Goal: Navigation & Orientation: Find specific page/section

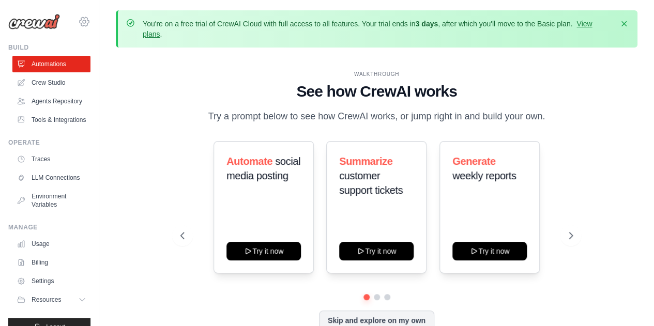
click at [78, 24] on icon at bounding box center [84, 22] width 12 height 12
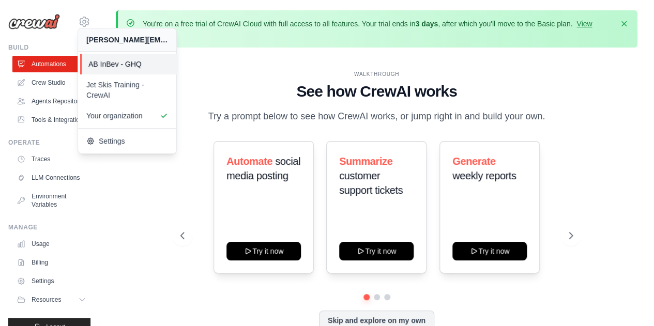
click at [107, 71] on link "AB InBev - GHQ" at bounding box center [129, 64] width 98 height 21
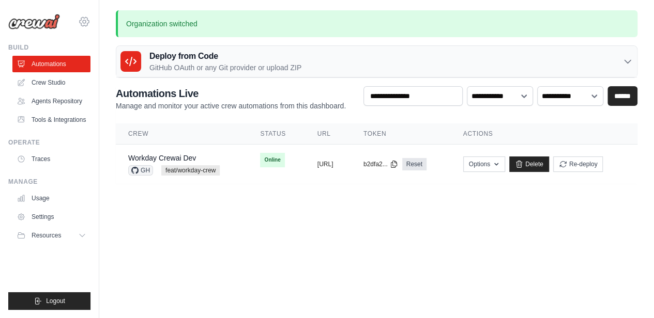
click at [88, 24] on icon at bounding box center [84, 21] width 9 height 9
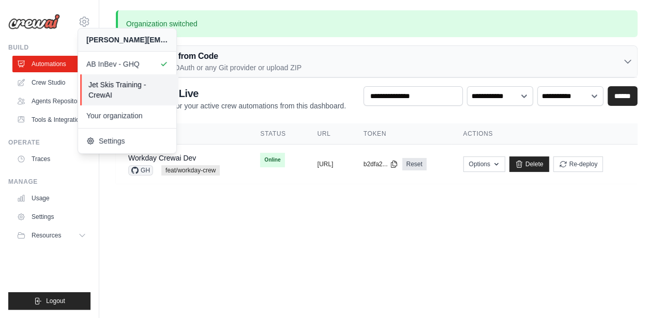
click at [99, 88] on span "Jet Skis Training - CrewAI" at bounding box center [129, 90] width 82 height 21
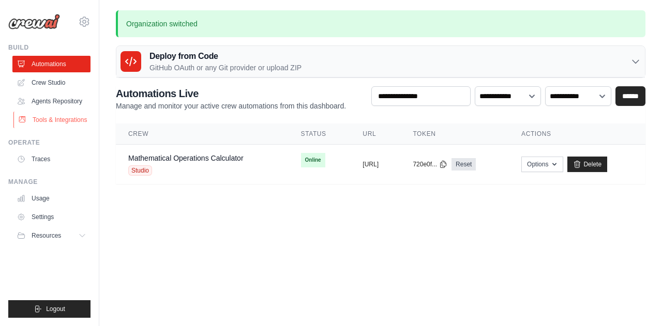
click at [47, 118] on link "Tools & Integrations" at bounding box center [52, 120] width 78 height 17
